Goal: Find specific page/section: Find specific page/section

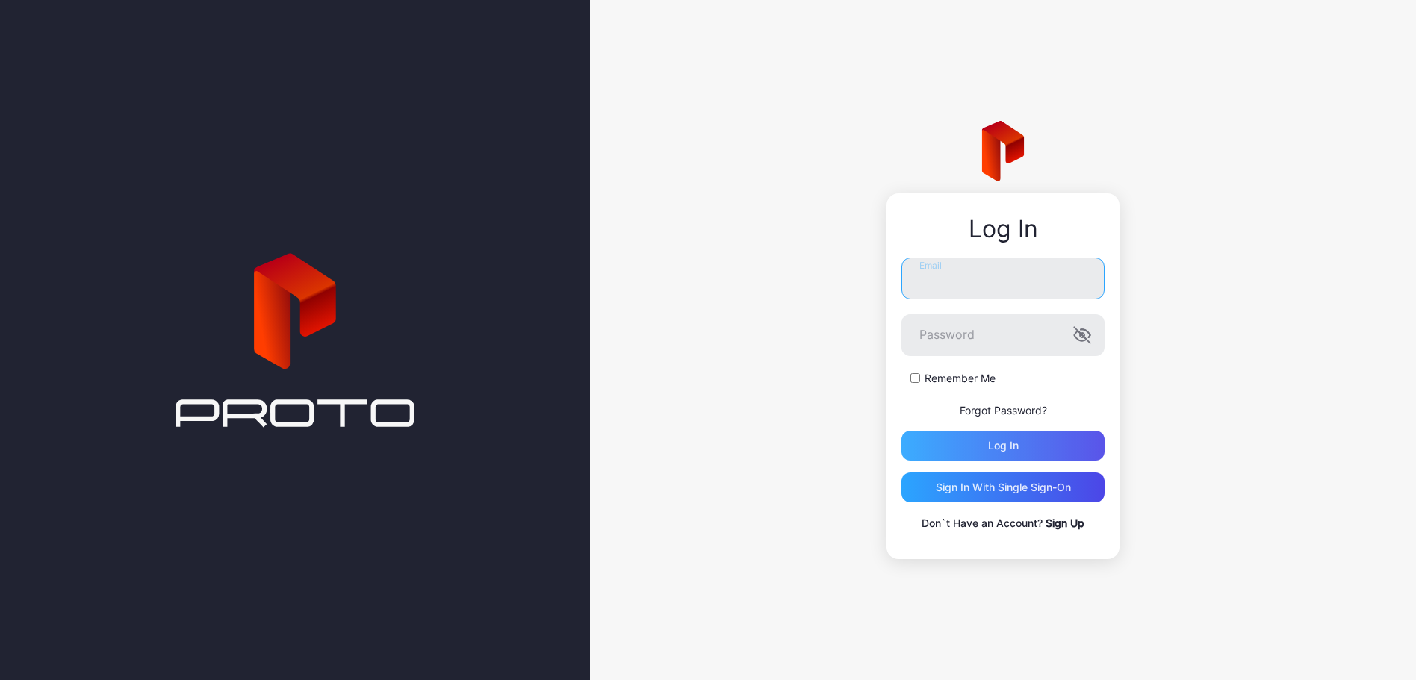
type input "**********"
click at [984, 439] on div "Log in" at bounding box center [1002, 446] width 203 height 30
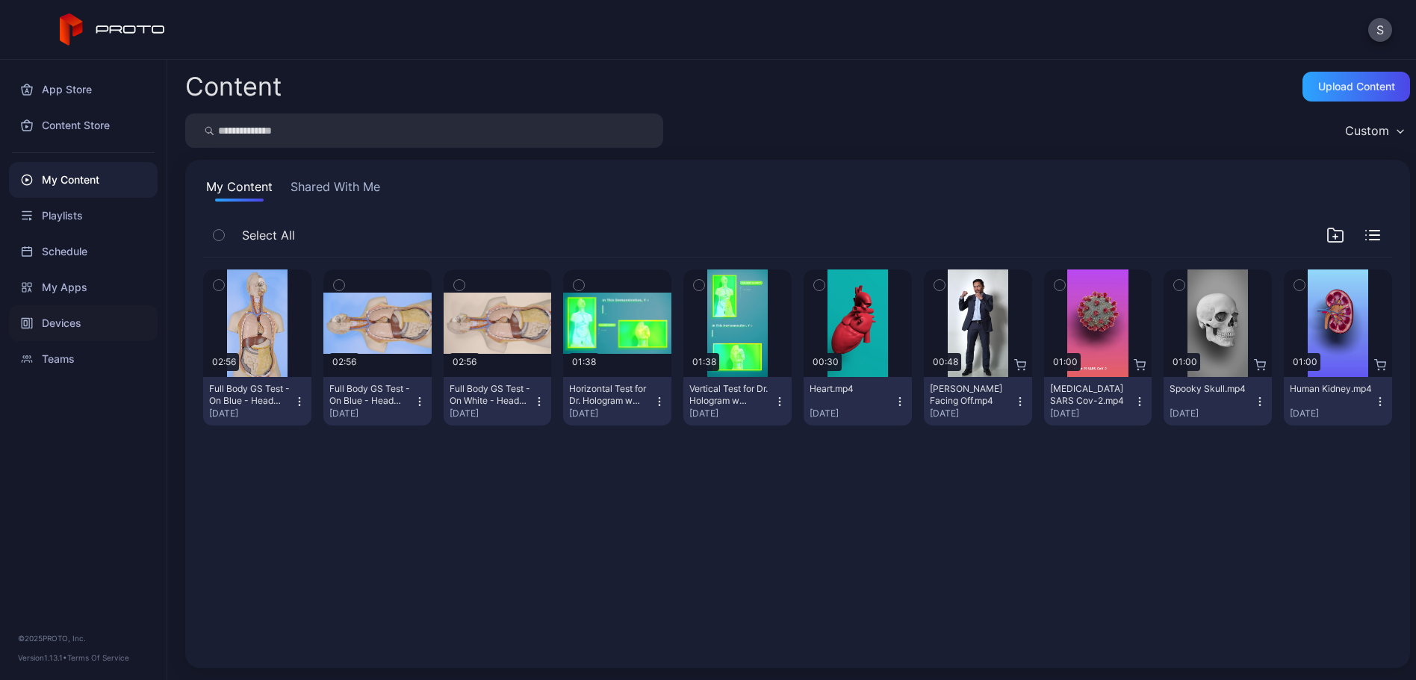
click at [81, 316] on div "Devices" at bounding box center [83, 323] width 149 height 36
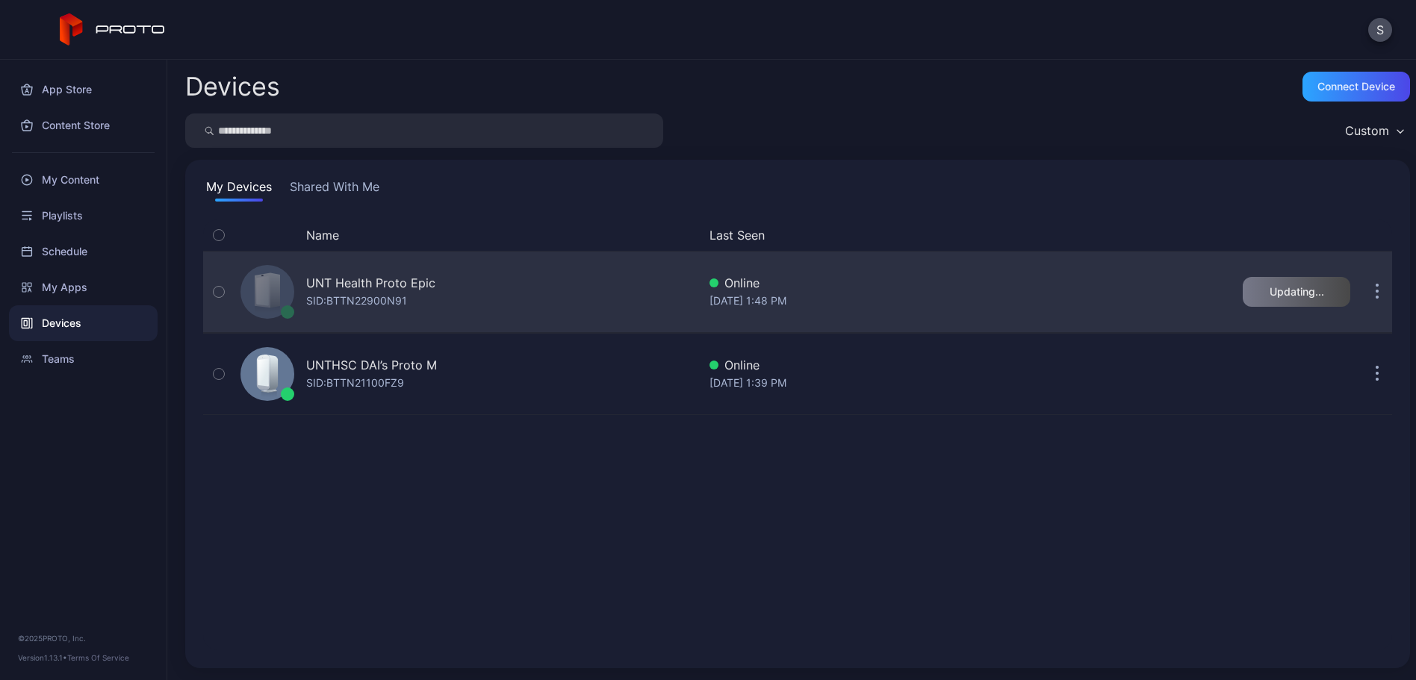
click at [214, 295] on icon "button" at bounding box center [219, 292] width 10 height 16
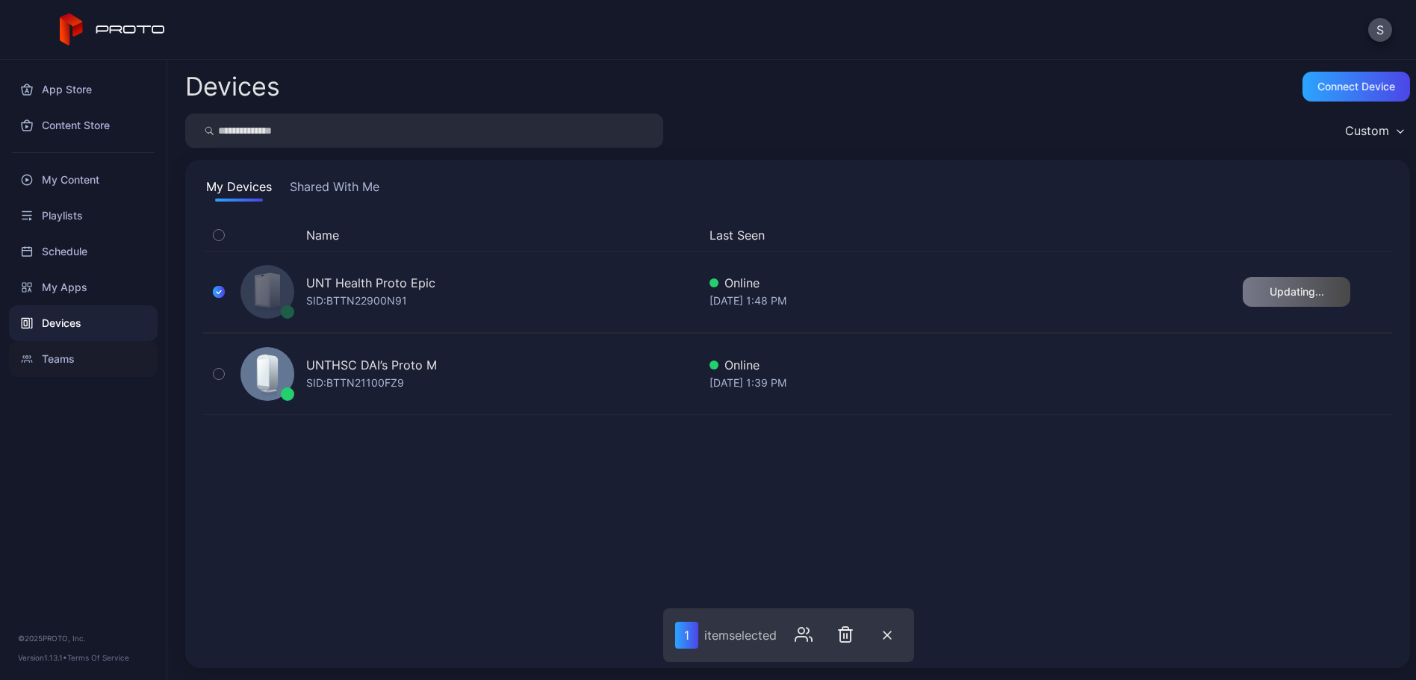
click at [56, 361] on div "Teams" at bounding box center [83, 359] width 149 height 36
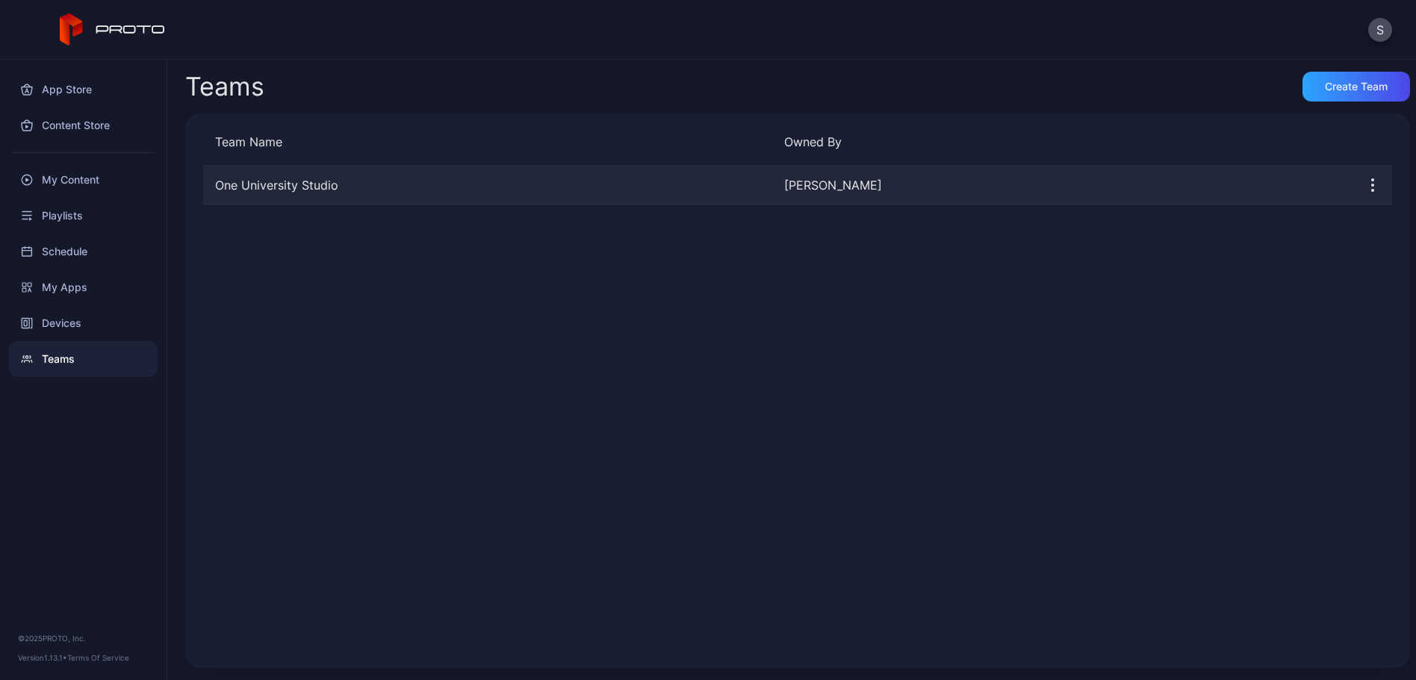
click at [530, 174] on div "One University Studio [PERSON_NAME]" at bounding box center [797, 185] width 1189 height 39
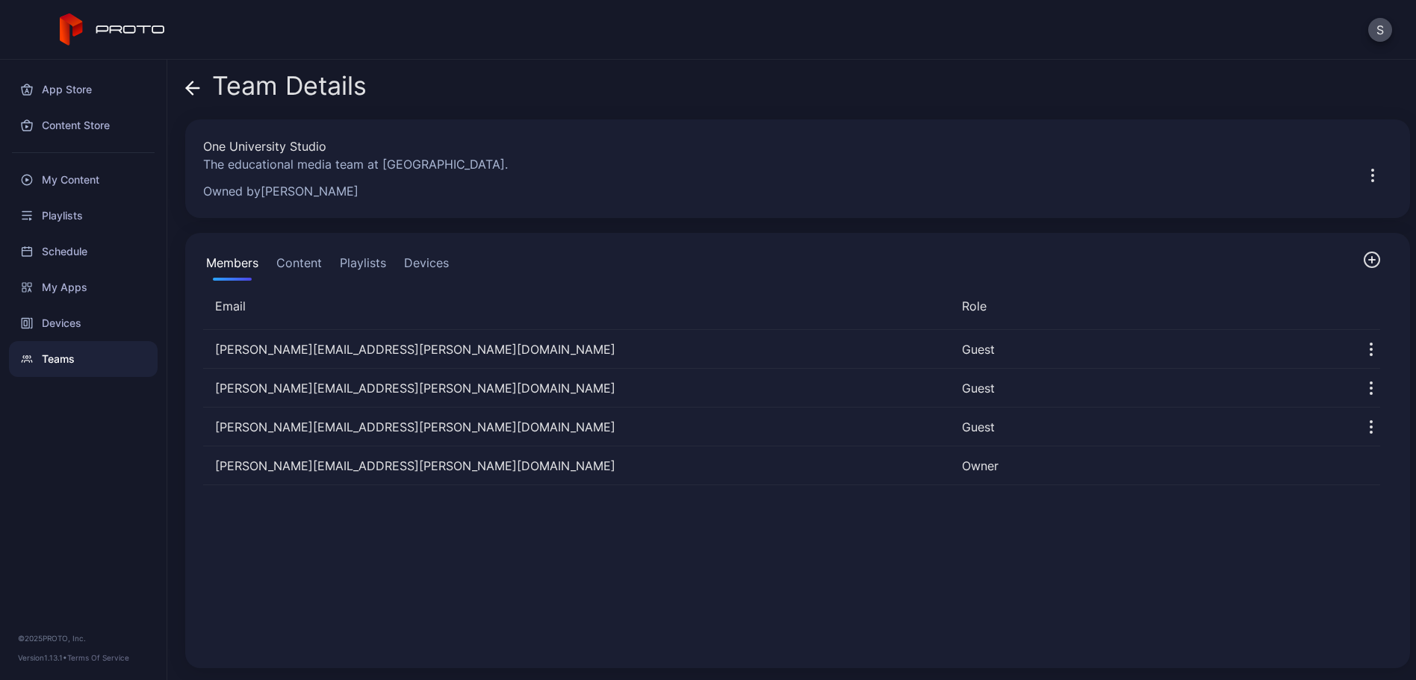
click at [411, 261] on button "Devices" at bounding box center [426, 266] width 51 height 30
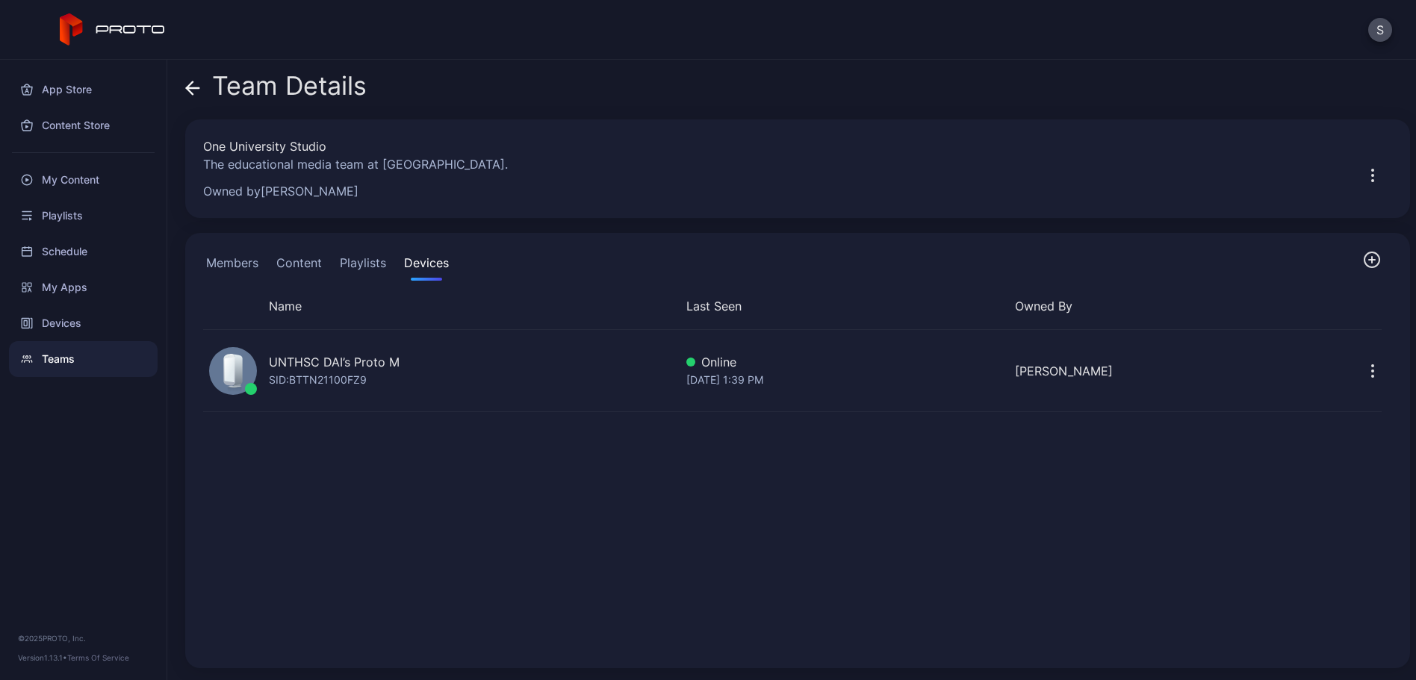
click at [1363, 263] on icon "button" at bounding box center [1372, 260] width 18 height 18
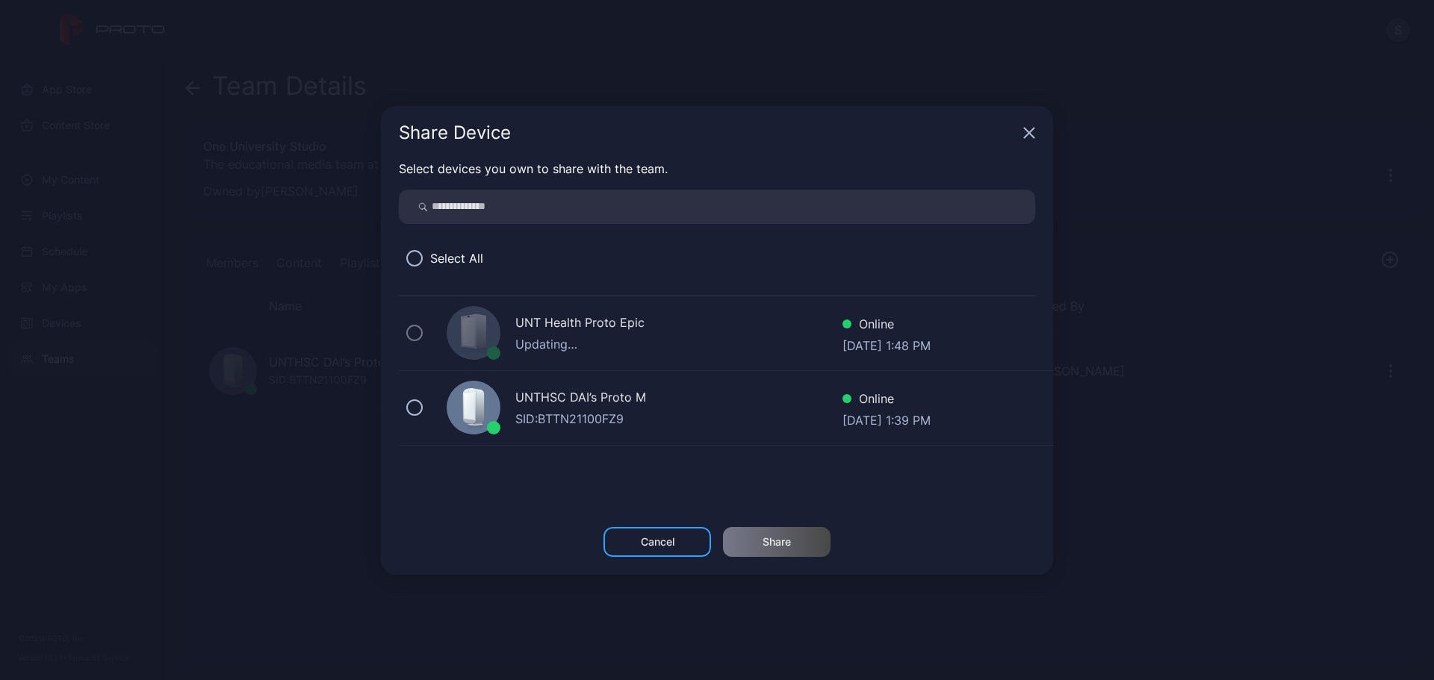
click at [416, 339] on div "UNT Health Proto Epic Updating… Online [DATE] 1:48 PM" at bounding box center [726, 333] width 654 height 75
click at [677, 544] on div "Cancel" at bounding box center [657, 542] width 108 height 30
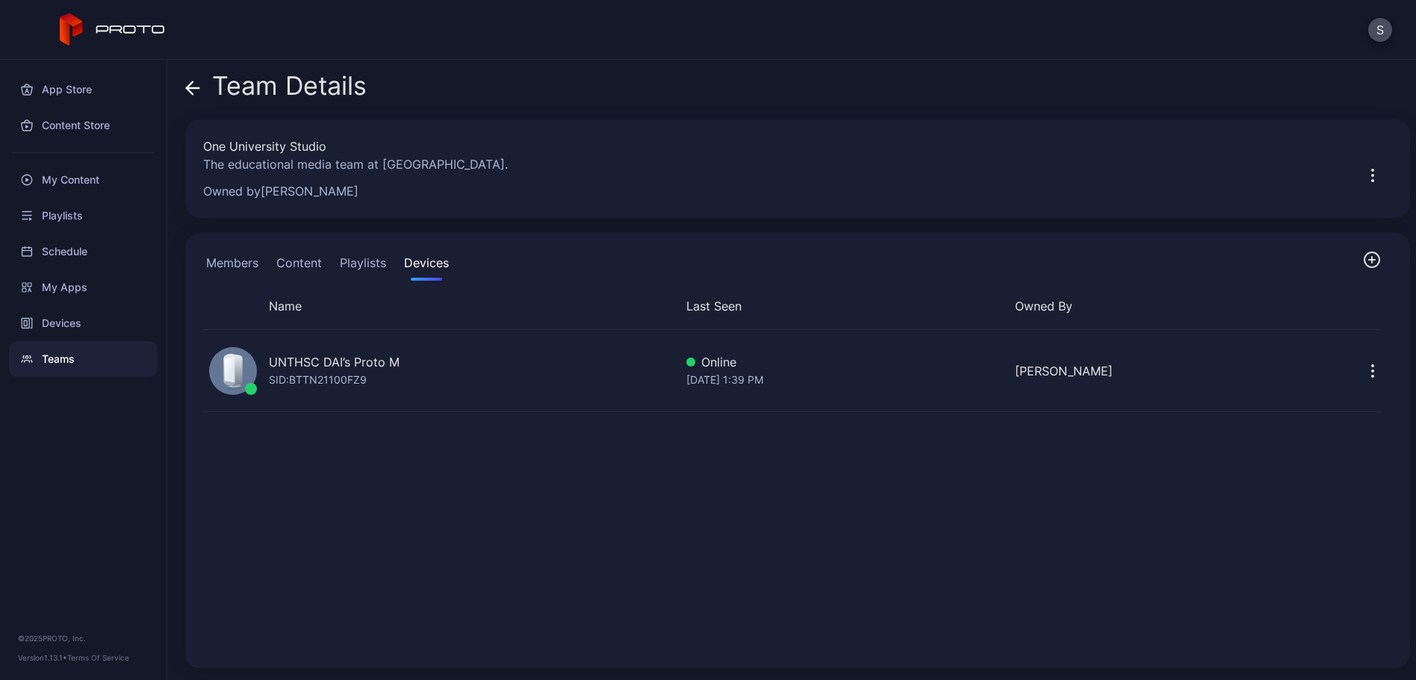
click at [423, 263] on button "Devices" at bounding box center [426, 266] width 51 height 30
click at [1363, 258] on icon "button" at bounding box center [1372, 260] width 18 height 18
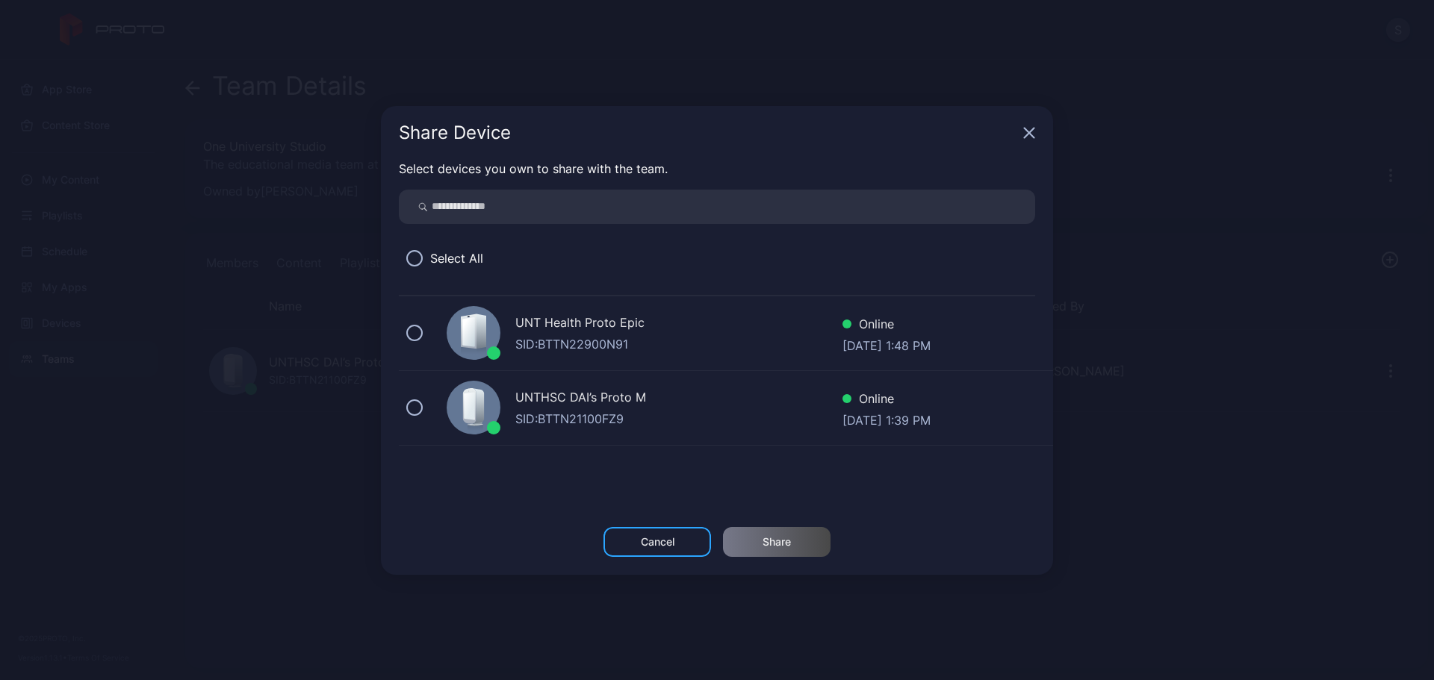
click at [428, 326] on div "UNT Health Proto Epic SID: BTTN22900N91 Online [DATE] 1:48 PM" at bounding box center [726, 333] width 654 height 75
click at [795, 541] on div "Share" at bounding box center [777, 542] width 108 height 30
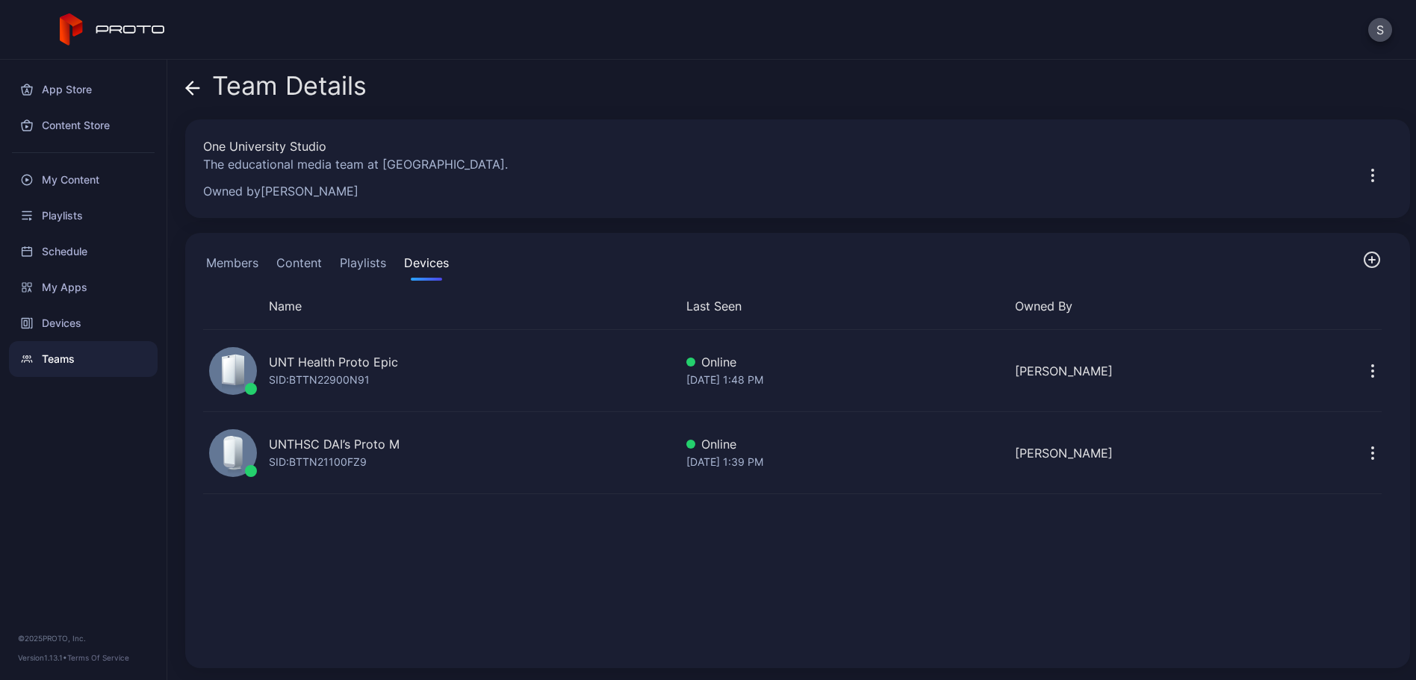
click at [219, 261] on button "Members" at bounding box center [232, 266] width 58 height 30
